Goal: Task Accomplishment & Management: Manage account settings

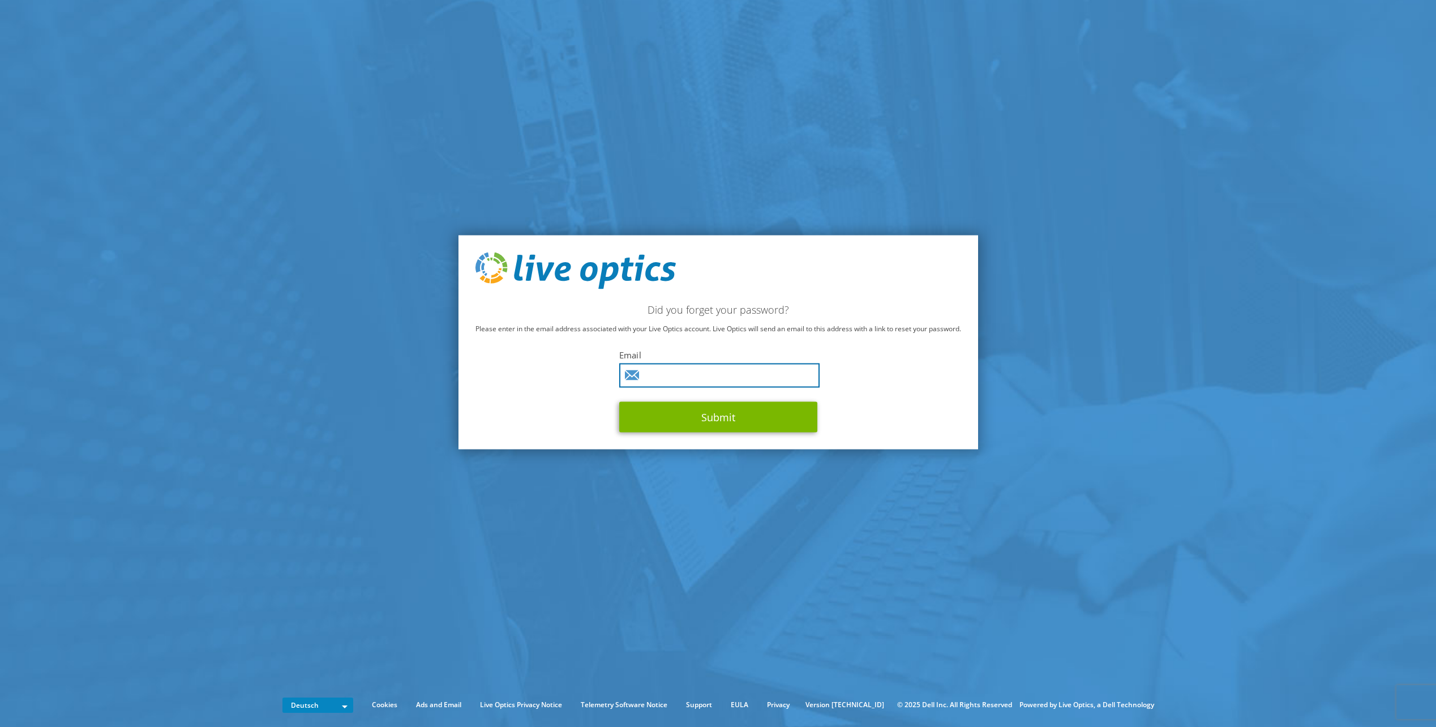
click at [717, 363] on input "text" at bounding box center [719, 375] width 200 height 24
type input "[PERSON_NAME][EMAIL_ADDRESS][PERSON_NAME][DOMAIN_NAME]"
click at [701, 416] on button "Submit" at bounding box center [718, 417] width 198 height 31
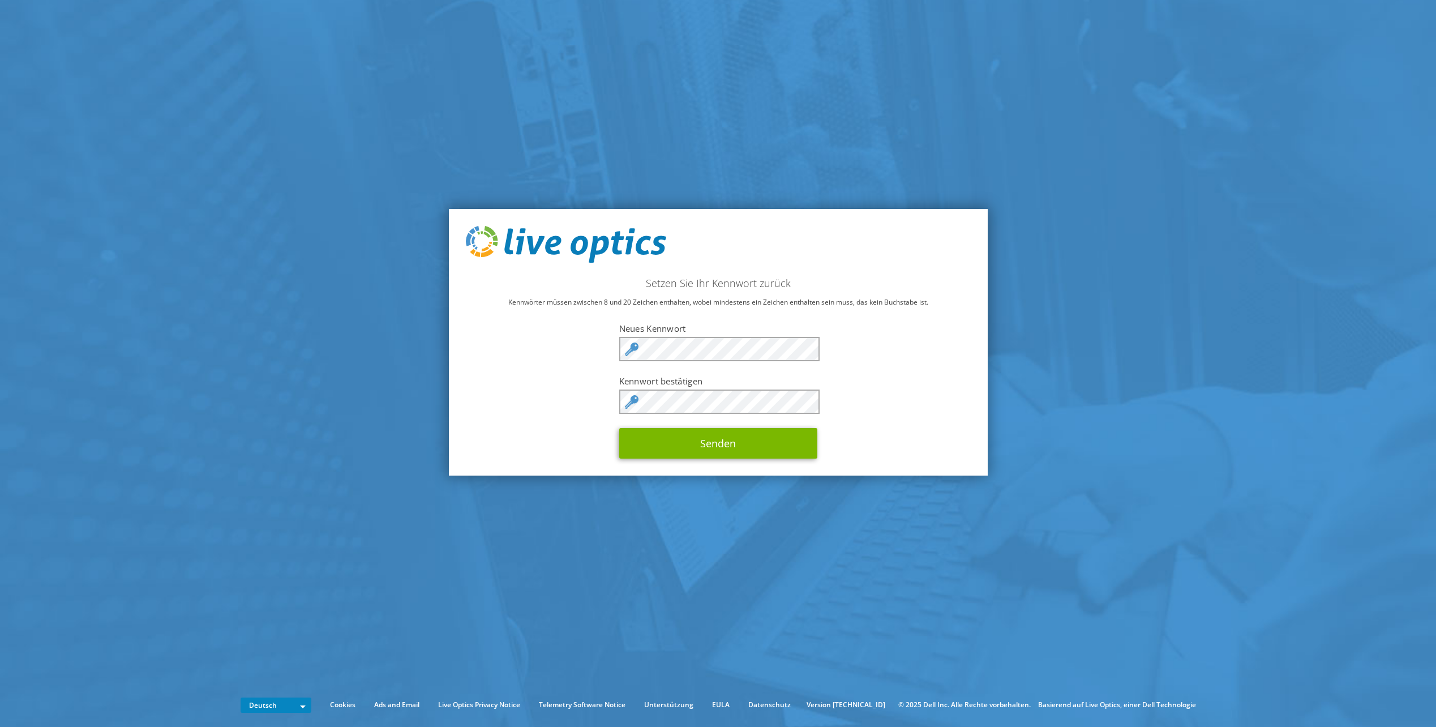
click at [889, 253] on div "Setzen Sie Ihr Kennwort zurück Kennwörter müssen zwischen 8 und 20 Zeichen enth…" at bounding box center [718, 342] width 539 height 267
click at [531, 356] on div "Setzen Sie Ihr Kennwort zurück Kennwörter müssen zwischen 8 und 20 Zeichen enth…" at bounding box center [718, 342] width 539 height 267
click at [869, 377] on div "Setzen Sie Ihr Kennwort zurück Kennwörter müssen zwischen 8 und 20 Zeichen enth…" at bounding box center [718, 342] width 539 height 267
click at [690, 447] on button "Senden" at bounding box center [718, 443] width 198 height 31
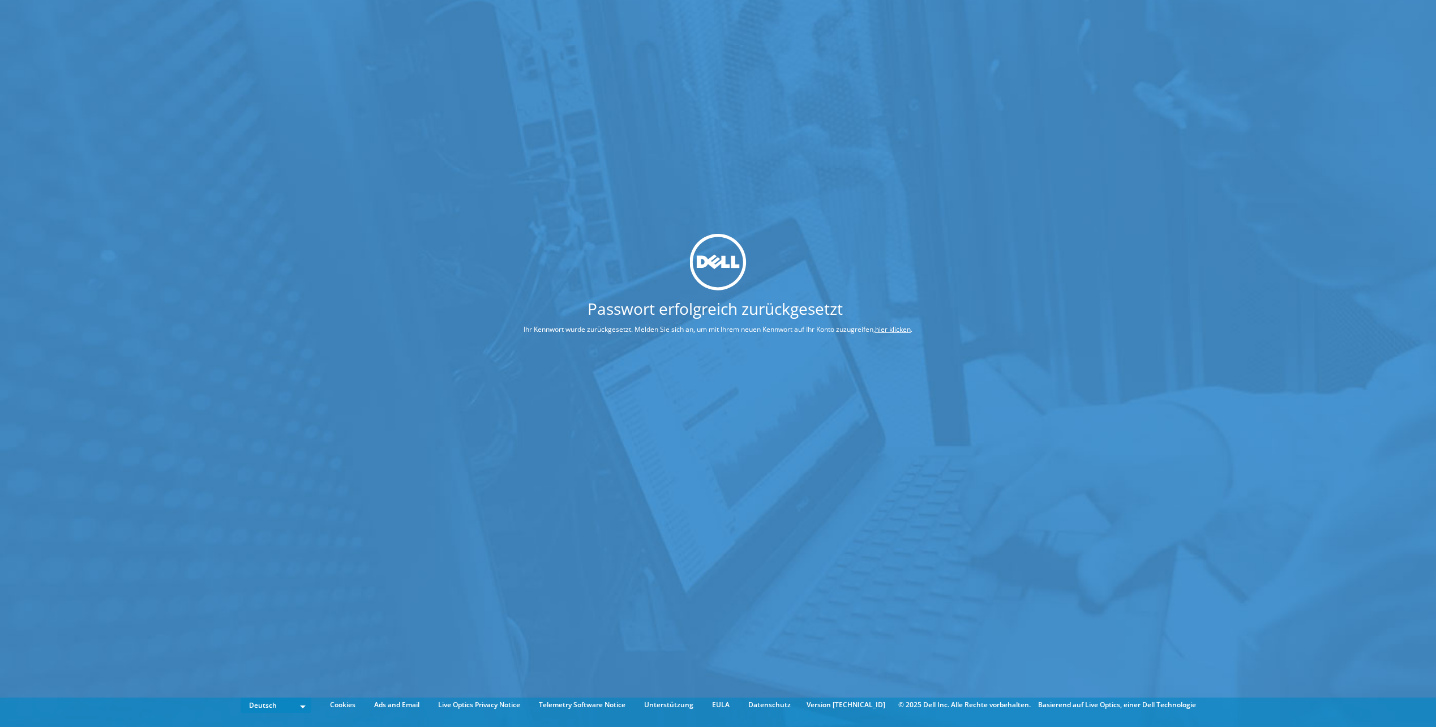
click at [886, 329] on link "hier klicken" at bounding box center [893, 329] width 36 height 10
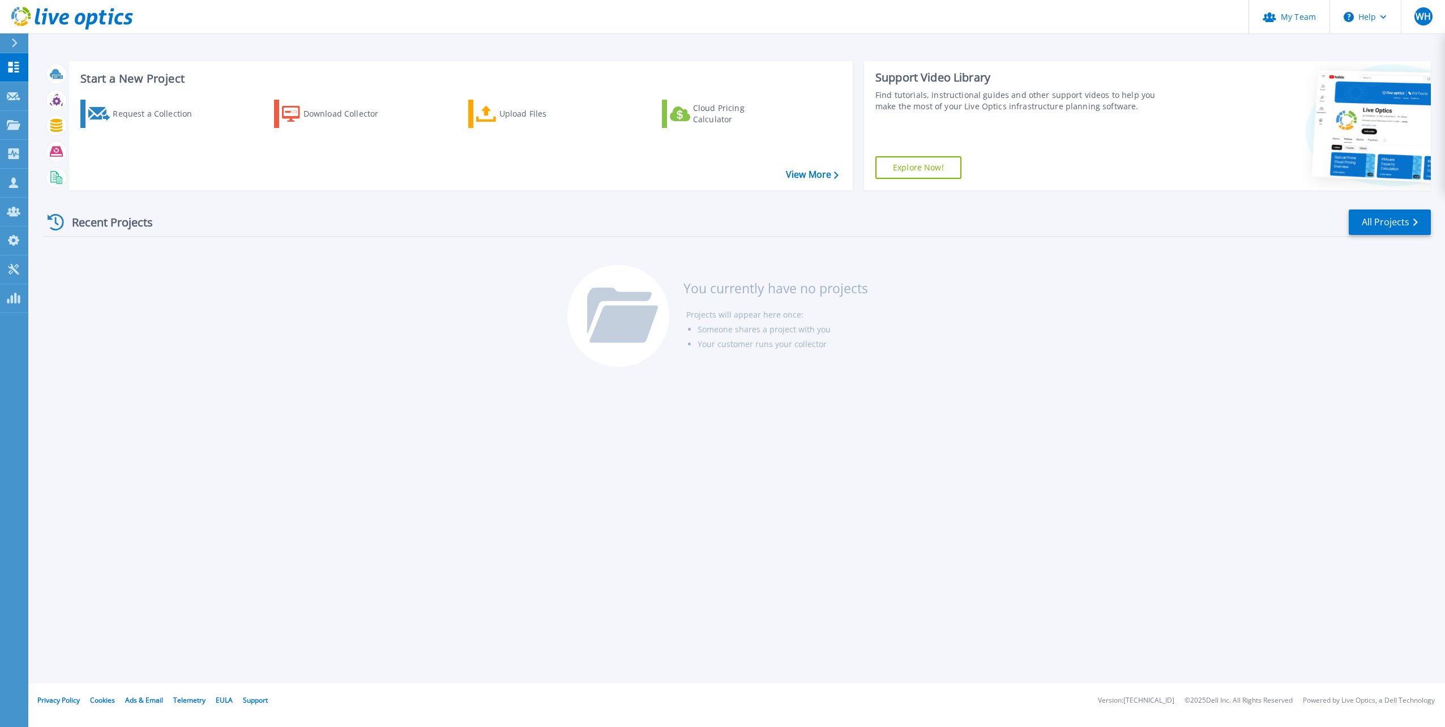
click at [5, 44] on button at bounding box center [14, 43] width 28 height 20
